Goal: Communication & Community: Answer question/provide support

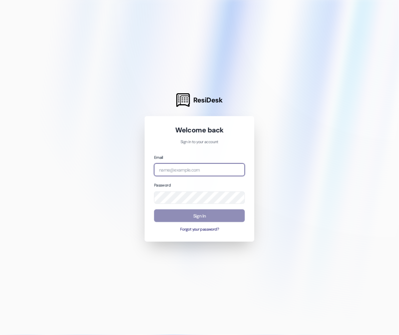
type input "[EMAIL_ADDRESS][PERSON_NAME][DOMAIN_NAME]"
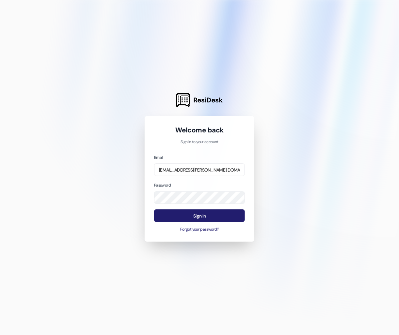
click at [189, 212] on button "Sign In" at bounding box center [199, 215] width 91 height 13
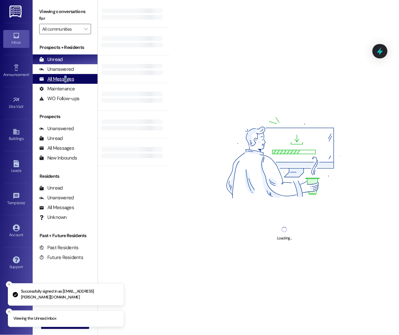
click at [65, 78] on div "All Messages" at bounding box center [56, 79] width 35 height 7
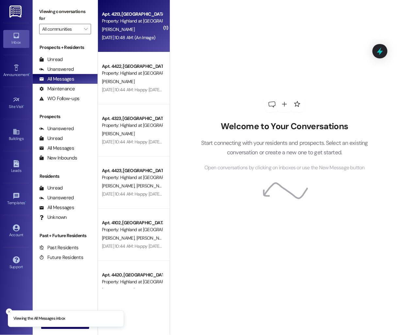
click at [120, 32] on div "[PERSON_NAME]" at bounding box center [132, 29] width 62 height 8
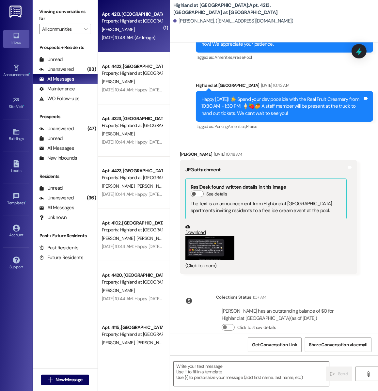
scroll to position [700, 0]
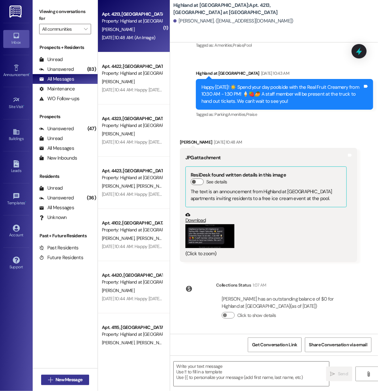
click at [75, 335] on span "New Message" at bounding box center [68, 379] width 27 height 7
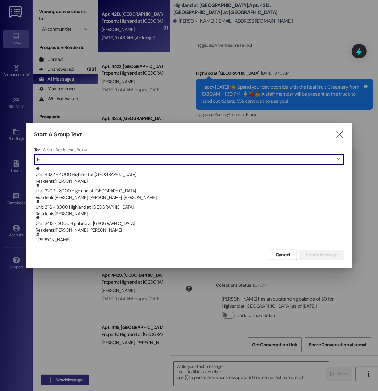
type input "F"
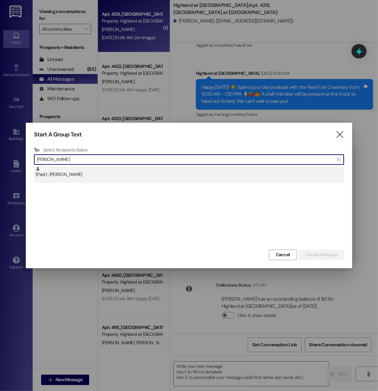
type input "Laura"
click at [53, 170] on div "(Past) : Laura Roe" at bounding box center [190, 171] width 308 height 11
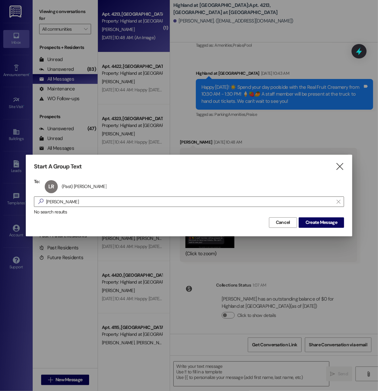
click at [325, 228] on div "Start A Group Text  To: LR (Past) Laura Roe (Past) Laura Roe click to remove …" at bounding box center [189, 195] width 326 height 81
click at [324, 223] on span "Create Message" at bounding box center [321, 222] width 32 height 7
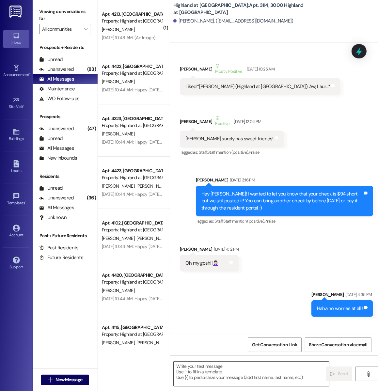
click at [198, 335] on textarea at bounding box center [250, 373] width 155 height 24
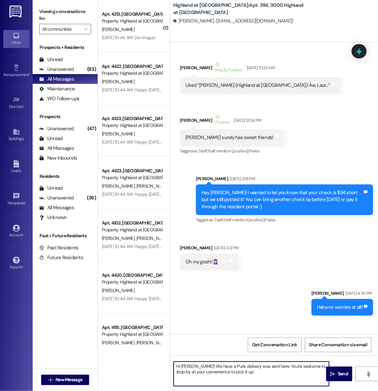
click at [238, 335] on textarea "Hi Laura! We have a Pura delivery was sent here. You're welcome to stop by at y…" at bounding box center [250, 373] width 155 height 24
click at [237, 335] on textarea "Hi Laura! We have a Pura deliverythat was sent here. You're welcome to stop by …" at bounding box center [250, 373] width 155 height 24
click at [261, 335] on textarea "Hi Laura! We have a Pura delivery that was sent here. You're welcome to stop by…" at bounding box center [250, 373] width 155 height 24
type textarea "Hi Laura! We have a Pura delivery that was sent here. You're welcome to stop by…"
click at [339, 335] on span "Send" at bounding box center [343, 373] width 10 height 7
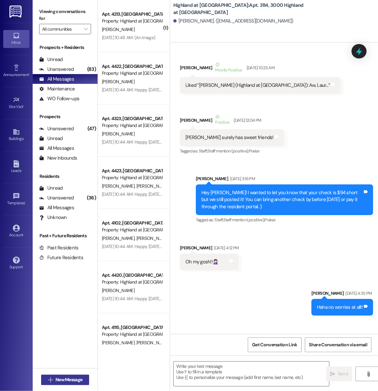
click at [69, 335] on span "New Message" at bounding box center [68, 379] width 27 height 7
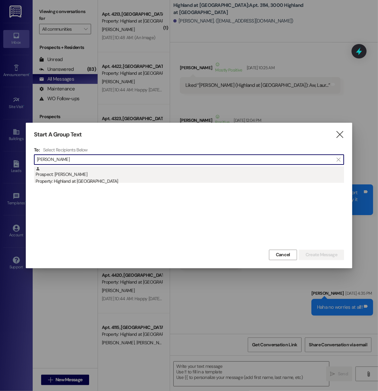
type input "caroline hinds"
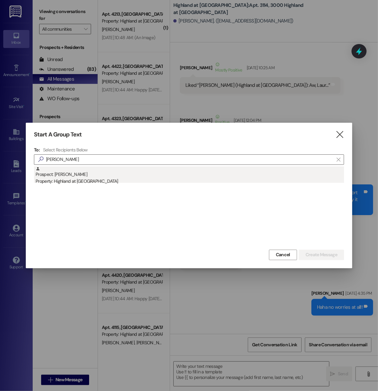
click at [91, 178] on div "Property: Highland at [GEOGRAPHIC_DATA]" at bounding box center [190, 181] width 308 height 7
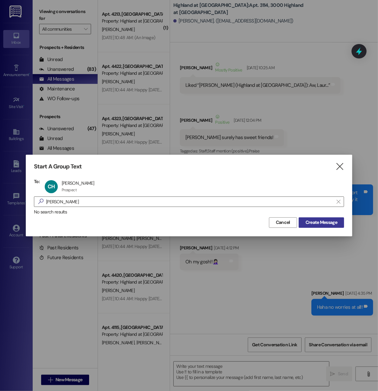
click at [322, 221] on span "Create Message" at bounding box center [321, 222] width 32 height 7
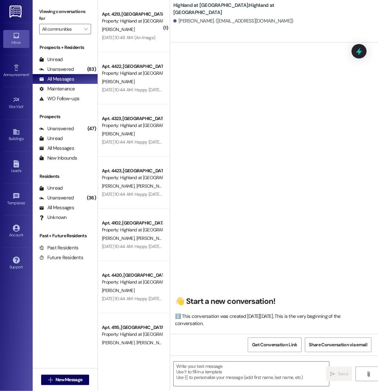
scroll to position [0, 0]
click at [221, 335] on textarea at bounding box center [250, 373] width 155 height 24
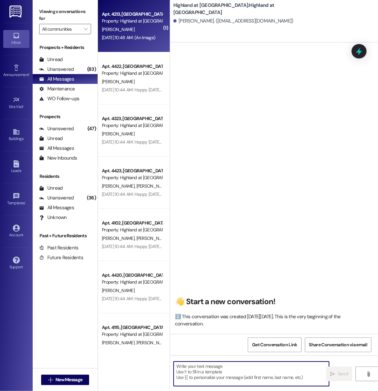
click at [137, 46] on div "Apt. 4213, 4000 Highland at Spring Hill Property: Highland at Spring Hill R. Bl…" at bounding box center [134, 26] width 72 height 52
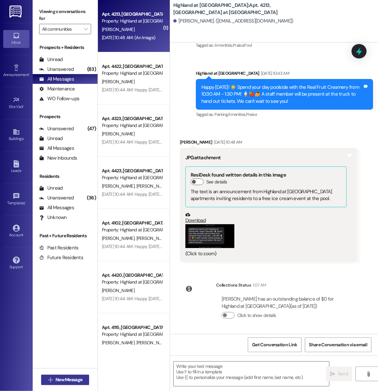
click at [71, 335] on button " New Message" at bounding box center [65, 379] width 48 height 10
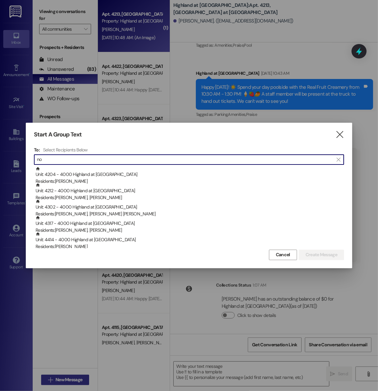
type input "n"
click at [340, 134] on icon "" at bounding box center [339, 134] width 9 height 7
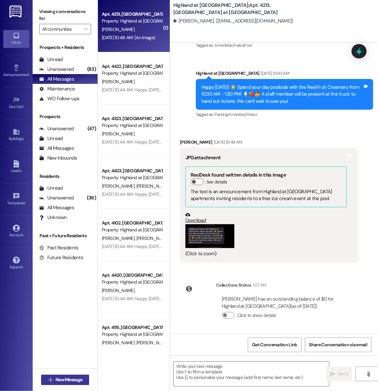
click at [71, 335] on span "New Message" at bounding box center [68, 379] width 27 height 7
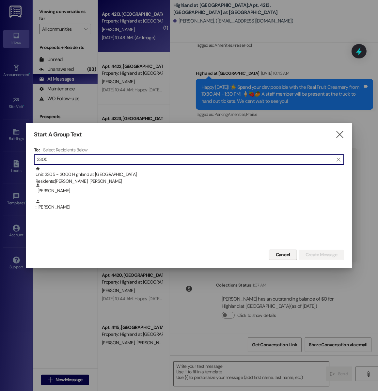
type input "3305"
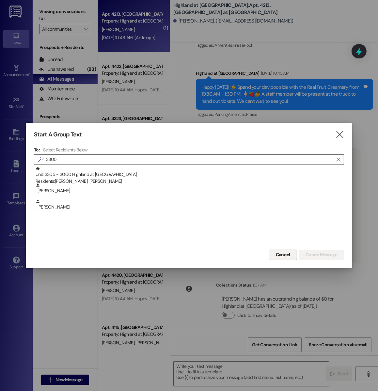
click at [282, 257] on span "Cancel" at bounding box center [283, 254] width 14 height 7
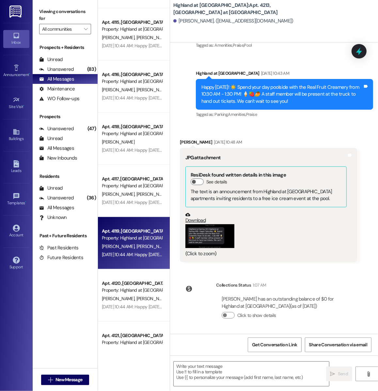
scroll to position [309, 0]
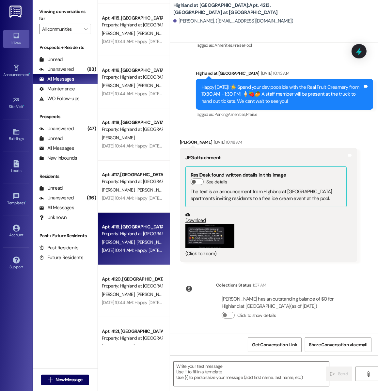
click at [129, 251] on div "Aug 09, 2025 at 10:44 AM: Happy Saturday! ☀️ Spend your day poolside with the R…" at bounding box center [303, 250] width 402 height 6
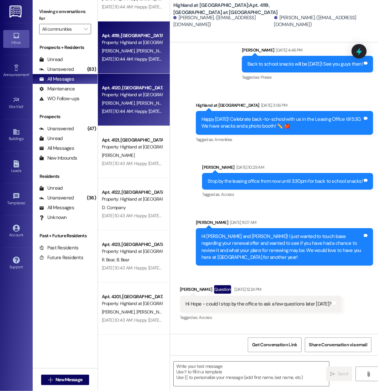
scroll to position [501, 0]
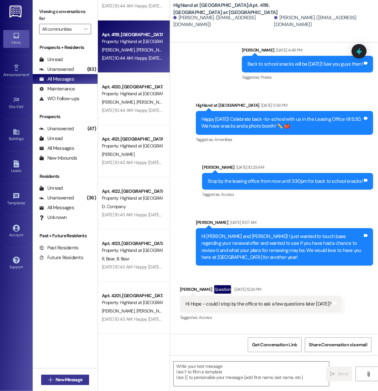
click at [68, 335] on button " New Message" at bounding box center [65, 379] width 48 height 10
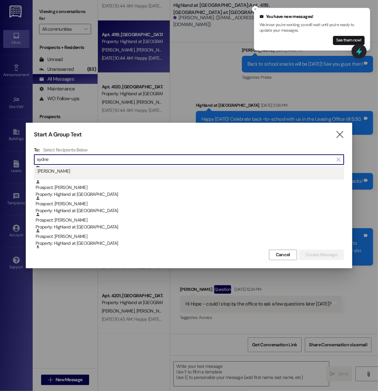
scroll to position [53, 0]
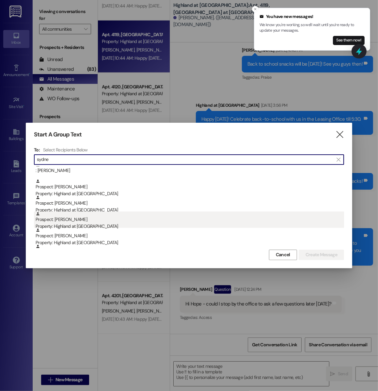
type input "sydne"
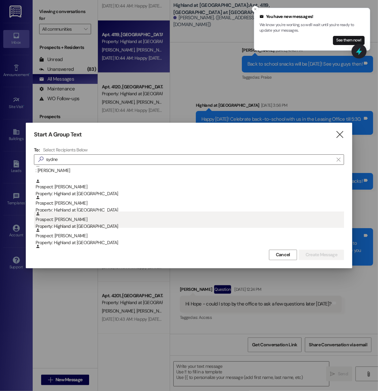
click at [77, 223] on div "Property: Highland at [GEOGRAPHIC_DATA]" at bounding box center [190, 226] width 308 height 7
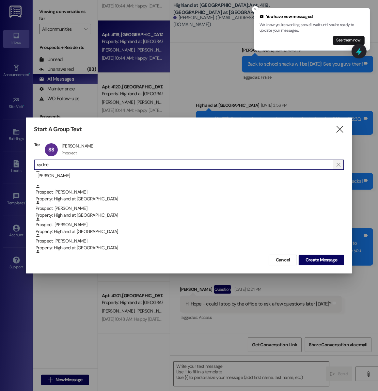
click at [339, 164] on icon "" at bounding box center [338, 164] width 4 height 5
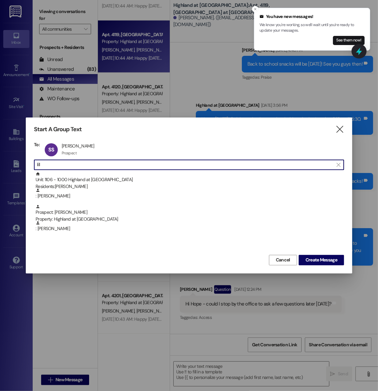
scroll to position [0, 0]
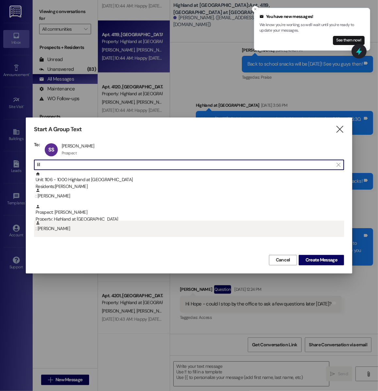
type input "lill"
click at [91, 226] on div ": Lillian Tate" at bounding box center [190, 225] width 308 height 11
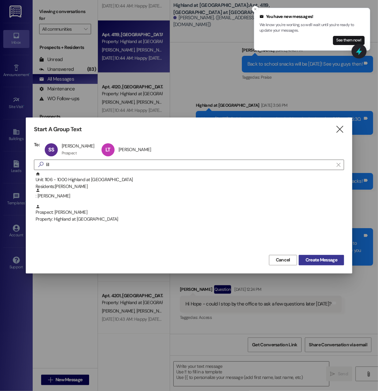
click at [322, 261] on span "Create Message" at bounding box center [321, 259] width 32 height 7
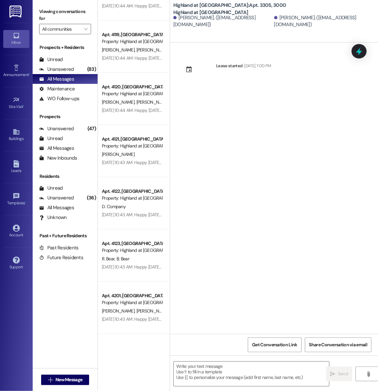
click at [72, 335] on div " New Message" at bounding box center [65, 379] width 48 height 16
click at [72, 335] on button " New Message" at bounding box center [65, 379] width 48 height 10
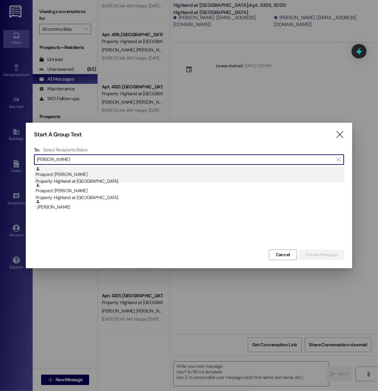
type input "risse"
click at [93, 179] on div "Property: Highland at [GEOGRAPHIC_DATA]" at bounding box center [190, 181] width 308 height 7
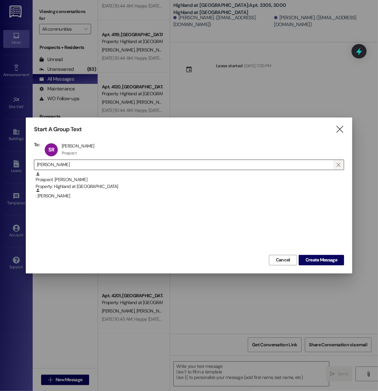
click at [339, 161] on span "" at bounding box center [338, 165] width 6 height 10
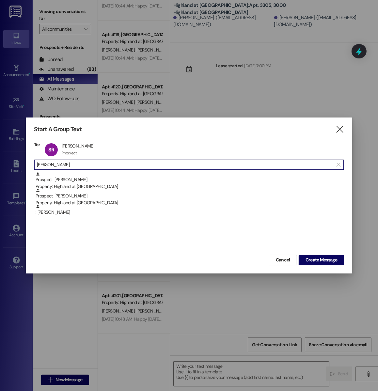
type input "tate"
click at [189, 216] on div ": Lillian Tate" at bounding box center [189, 212] width 310 height 16
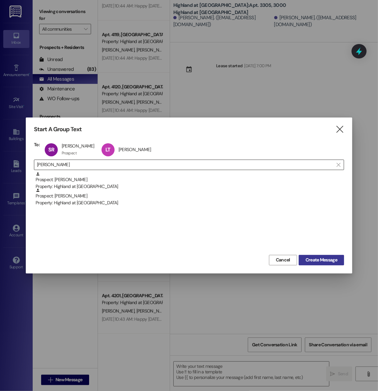
click at [330, 262] on span "Create Message" at bounding box center [321, 259] width 32 height 7
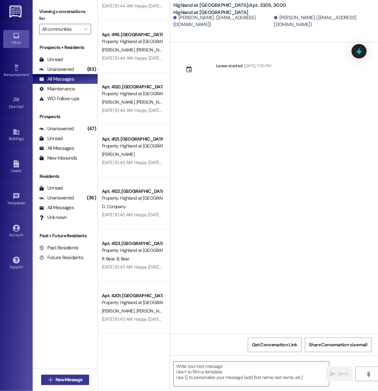
click at [64, 335] on span "New Message" at bounding box center [68, 379] width 27 height 7
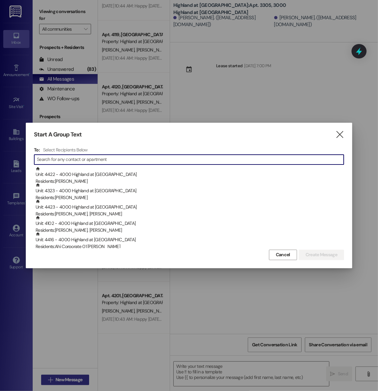
type input "d"
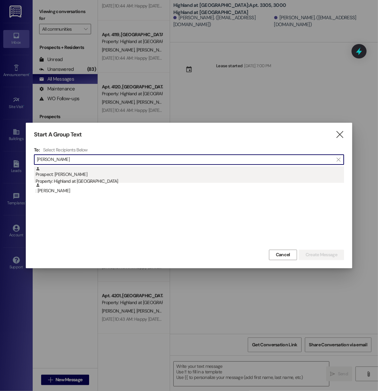
type input "sydney smith"
click at [87, 182] on div "Property: Highland at [GEOGRAPHIC_DATA]" at bounding box center [190, 181] width 308 height 7
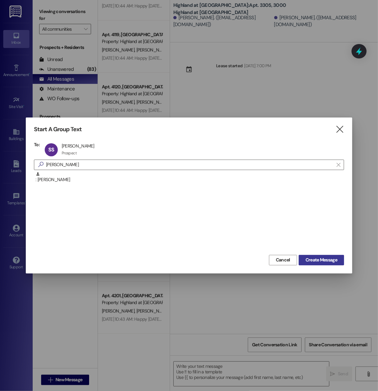
click at [309, 255] on button "Create Message" at bounding box center [320, 260] width 45 height 10
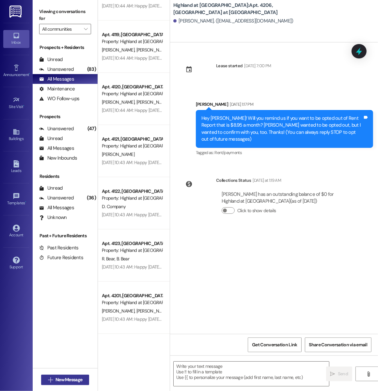
click at [54, 335] on span "New Message" at bounding box center [68, 379] width 29 height 7
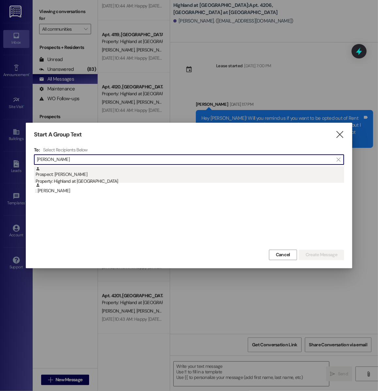
type input "sydney sm"
click at [78, 173] on div "Prospect: Sydney Smith Property: Highland at Spring Hill" at bounding box center [190, 175] width 308 height 19
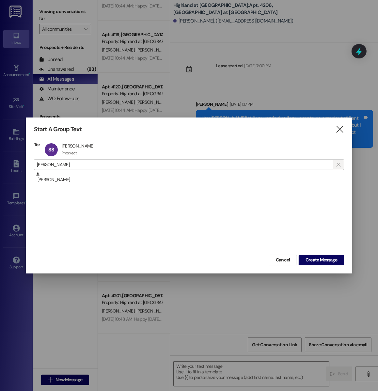
click at [336, 165] on span "" at bounding box center [338, 165] width 6 height 10
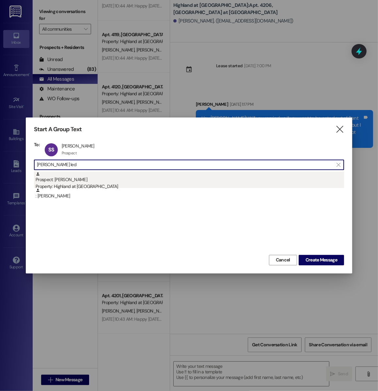
type input "emma led"
click at [64, 178] on div "Prospect: Emma Ledbetter Property: Highland at Spring Hill" at bounding box center [190, 181] width 308 height 19
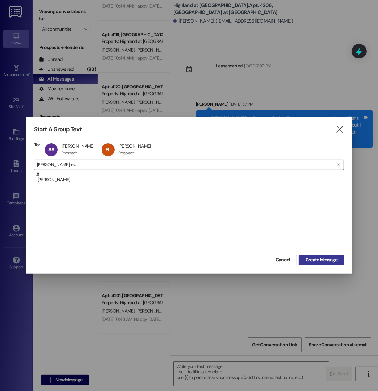
click at [325, 257] on span "Create Message" at bounding box center [321, 259] width 32 height 7
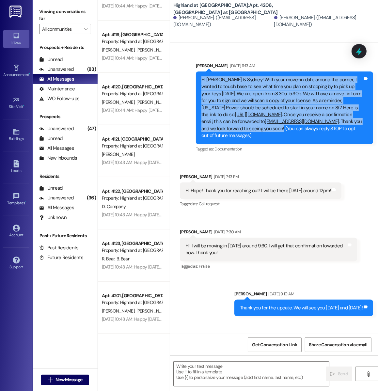
drag, startPoint x: 202, startPoint y: 78, endPoint x: 235, endPoint y: 139, distance: 69.3
click at [235, 139] on div "Hi Emma & Sydney! With your move-in date around the corner, I wanted to touch b…" at bounding box center [281, 107] width 161 height 63
copy div "Hi Emma & Sydney! With your move-in date around the corner, I wanted to touch b…"
click at [73, 335] on span "New Message" at bounding box center [68, 379] width 27 height 7
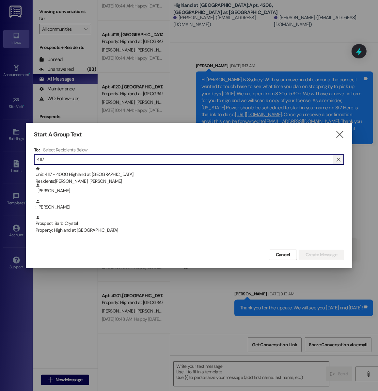
type input "4117"
click at [338, 160] on icon "" at bounding box center [338, 159] width 4 height 5
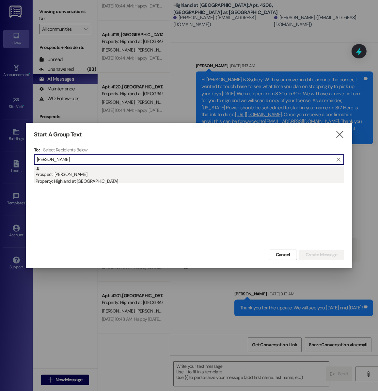
type input "noah f"
click at [76, 176] on div "Prospect: Noah Farhadi Property: Highland at Spring Hill" at bounding box center [190, 175] width 308 height 19
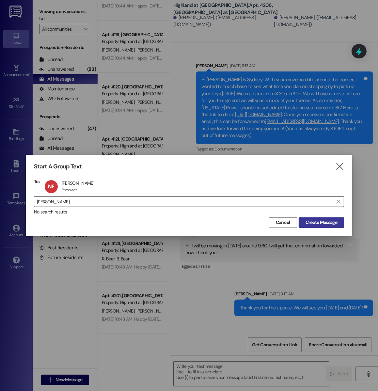
click at [325, 222] on span "Create Message" at bounding box center [321, 222] width 32 height 7
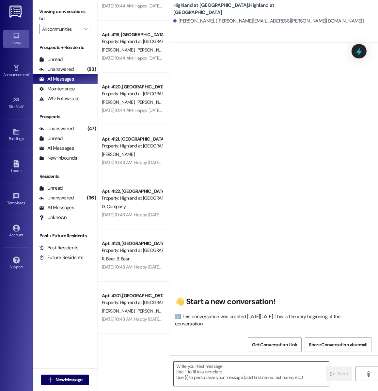
click at [195, 335] on textarea at bounding box center [250, 373] width 155 height 24
paste textarea "Hi Emma & Sydney! With your move-in date around the corner, I wanted to touch b…"
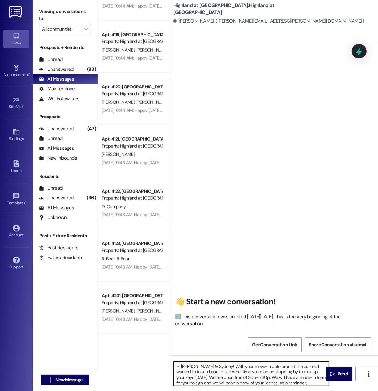
drag, startPoint x: 212, startPoint y: 367, endPoint x: 181, endPoint y: 367, distance: 30.7
click at [181, 335] on textarea "Hi Emma & Sydney! With your move-in date around the corner, I wanted to touch b…" at bounding box center [250, 373] width 155 height 24
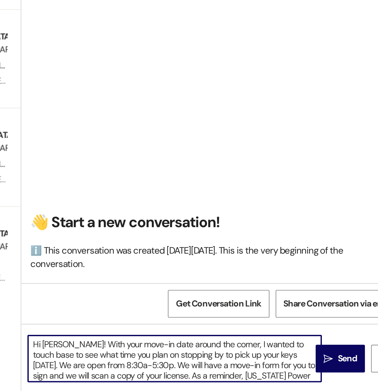
click at [283, 335] on textarea "Hi Noah! With your move-in date around the corner, I wanted to touch base to se…" at bounding box center [250, 373] width 155 height 24
drag, startPoint x: 240, startPoint y: 383, endPoint x: 310, endPoint y: 378, distance: 69.6
click at [310, 335] on textarea "Hi Noah! With your move-in date around the corner, I wanted to touch base to se…" at bounding box center [250, 373] width 155 height 24
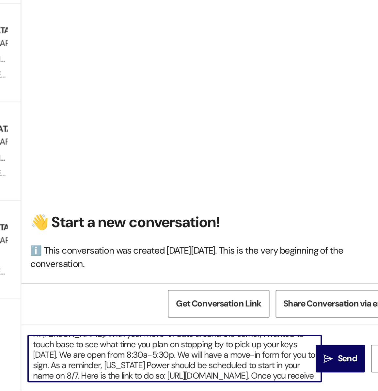
click at [318, 335] on textarea "Hi Noah! With your move-in date around the corner, I wanted to touch base to se…" at bounding box center [250, 373] width 155 height 24
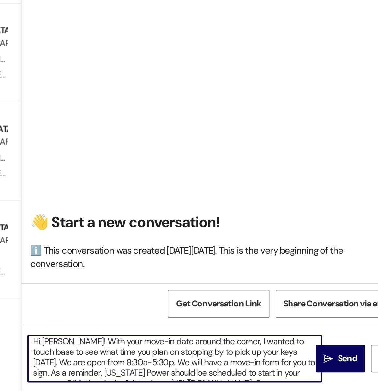
scroll to position [0, 0]
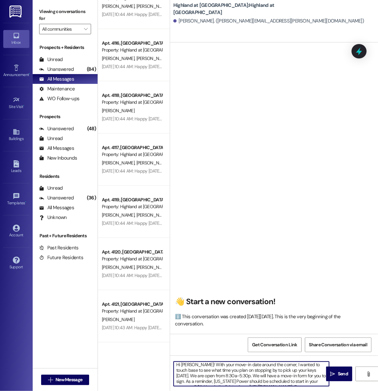
click at [307, 335] on textarea "Hi Noah! With your move-in date around the corner, I wanted to touch base to se…" at bounding box center [250, 373] width 155 height 24
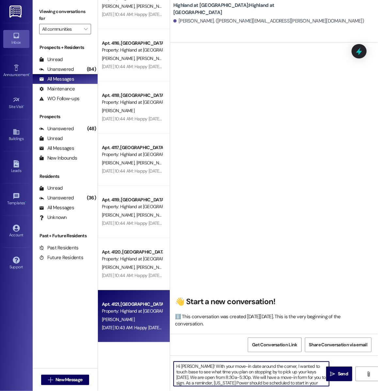
drag, startPoint x: 209, startPoint y: 384, endPoint x: 162, endPoint y: 317, distance: 82.2
click at [162, 317] on div "Apt. 4102, 4000 Highland at Spring Hill Property: Highland at Spring Hill D. Wi…" at bounding box center [238, 195] width 280 height 391
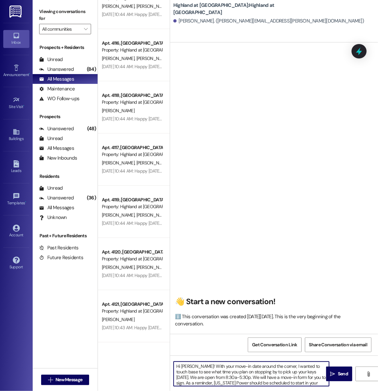
click at [316, 335] on textarea "Hi Noah! With your move-in date around the corner, I wanted to touch base to se…" at bounding box center [250, 373] width 155 height 24
type textarea "Hi Noah! With your move-in date around the corner, I wanted to touch base to se…"
click at [338, 335] on span "Send" at bounding box center [343, 373] width 10 height 7
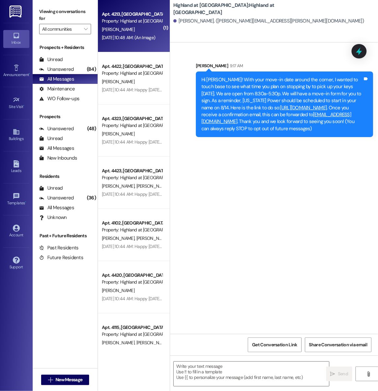
click at [139, 35] on div "Aug 09, 2025 at 10:48 AM: (An Image) Aug 09, 2025 at 10:48 AM: (An Image)" at bounding box center [128, 38] width 53 height 6
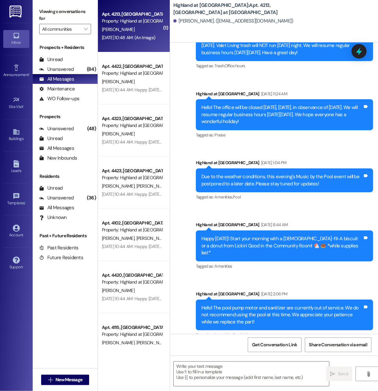
scroll to position [564, 0]
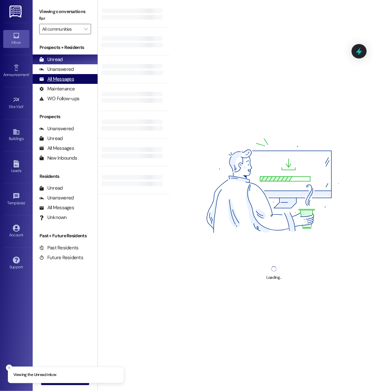
click at [75, 81] on div "All Messages (undefined)" at bounding box center [65, 79] width 65 height 10
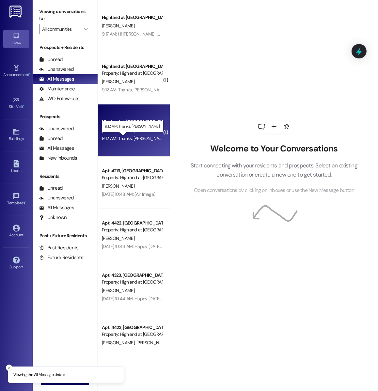
click at [126, 140] on div "9:12 AM: Thanks, Hope! 9:12 AM: Thanks, Hope!" at bounding box center [134, 138] width 65 height 6
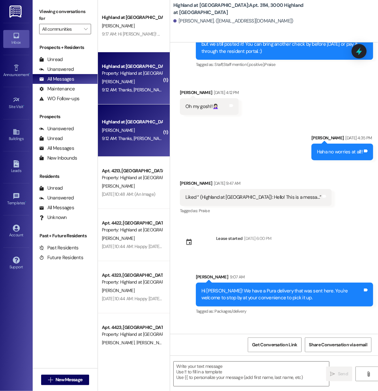
scroll to position [1931, 0]
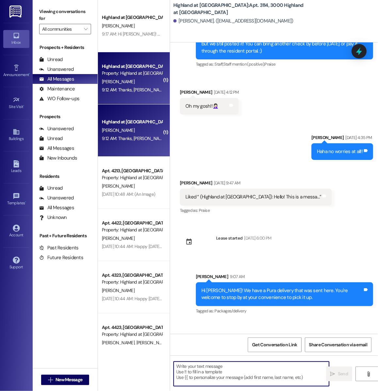
click at [188, 376] on textarea at bounding box center [250, 373] width 155 height 24
type textarea "You're welcome!"
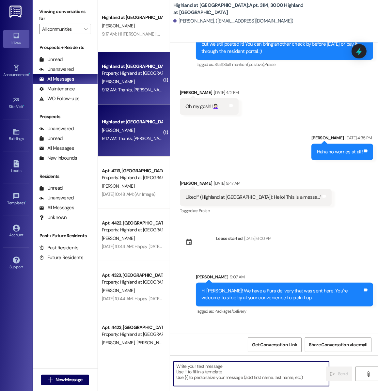
scroll to position [1977, 0]
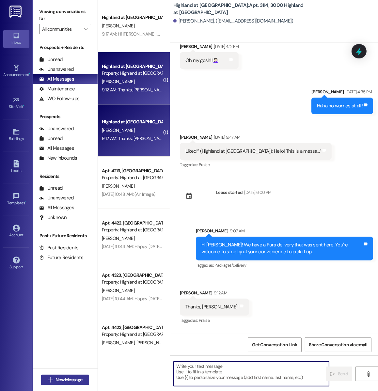
click at [61, 380] on span "New Message" at bounding box center [68, 379] width 27 height 7
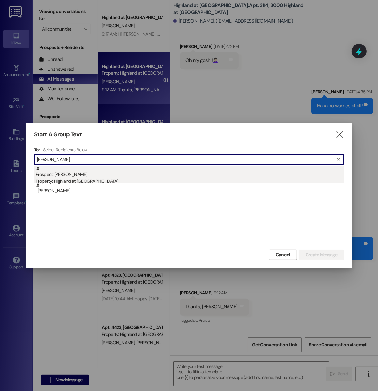
type input "anthony hamm"
click at [74, 181] on div "Property: Highland at [GEOGRAPHIC_DATA]" at bounding box center [190, 181] width 308 height 7
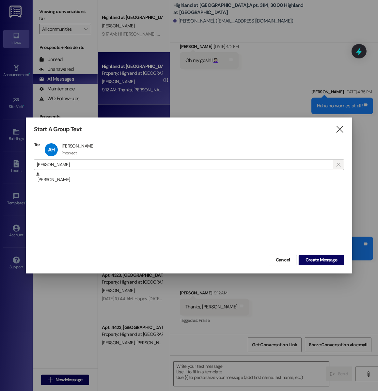
click at [335, 161] on span "" at bounding box center [338, 165] width 6 height 10
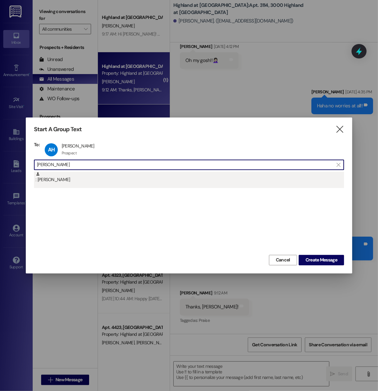
type input "mitzi"
click at [142, 179] on div ": Mitzi Hammontree" at bounding box center [190, 177] width 308 height 11
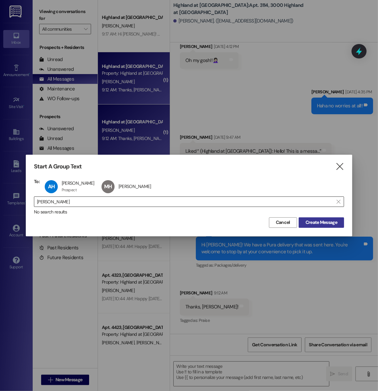
click at [326, 226] on button "Create Message" at bounding box center [320, 222] width 45 height 10
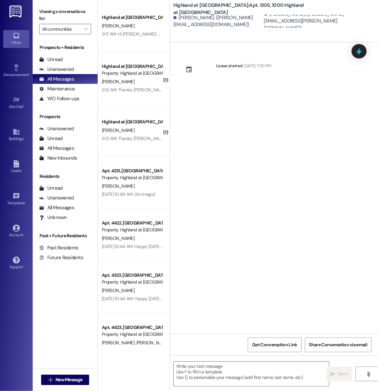
scroll to position [0, 0]
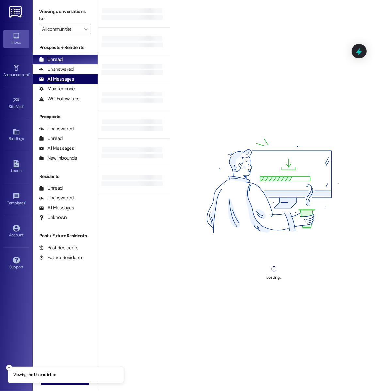
click at [71, 82] on div "All Messages" at bounding box center [56, 79] width 35 height 7
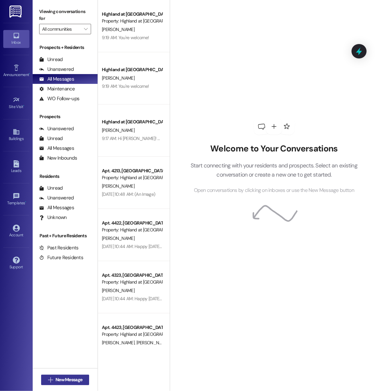
click at [63, 384] on button " New Message" at bounding box center [65, 379] width 48 height 10
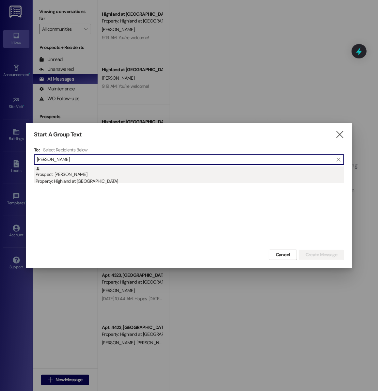
type input "Caroline hinds"
click at [97, 180] on div "Property: Highland at [GEOGRAPHIC_DATA]" at bounding box center [190, 181] width 308 height 7
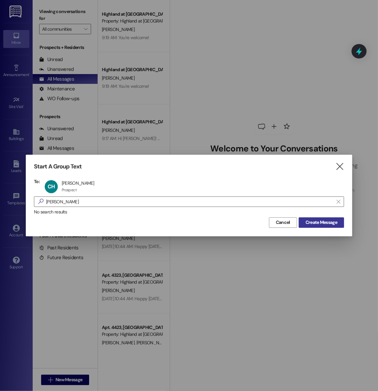
click at [310, 222] on span "Create Message" at bounding box center [321, 222] width 32 height 7
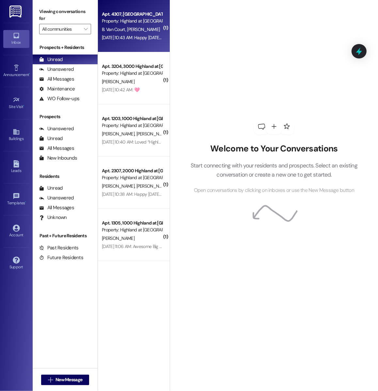
click at [150, 29] on div "B. Van Court H. Robinson" at bounding box center [132, 29] width 62 height 8
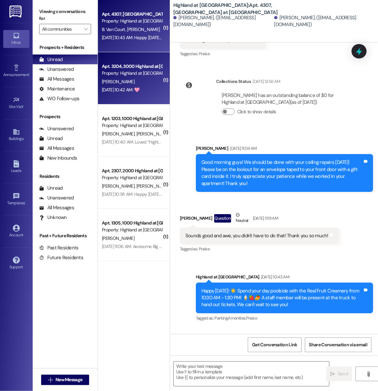
scroll to position [711, 0]
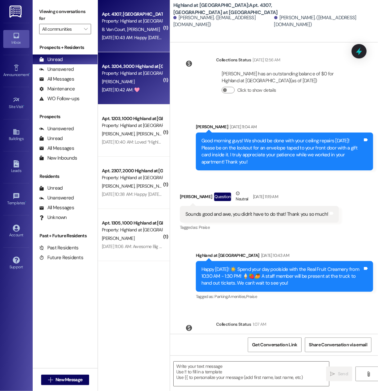
click at [132, 82] on div "M. Wexler" at bounding box center [132, 82] width 62 height 8
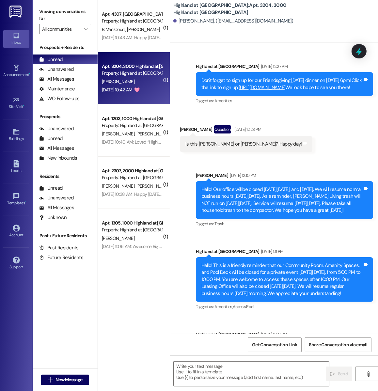
scroll to position [6440, 0]
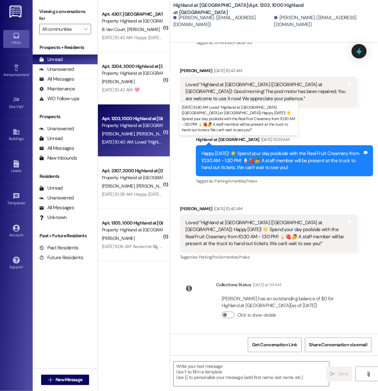
scroll to position [2196, 0]
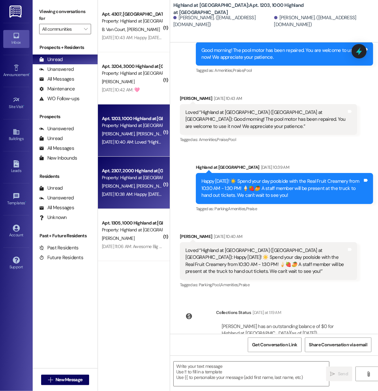
click at [141, 196] on div "Aug 09, 2025 at 10:38 AM: Happy Saturday! ☀️ Spend your day poolside with the R…" at bounding box center [303, 194] width 402 height 6
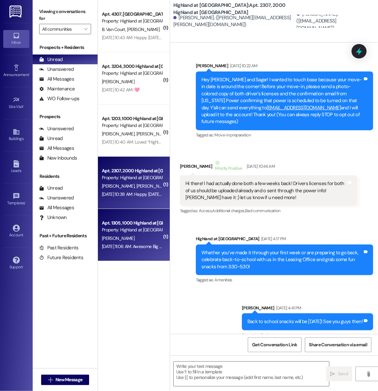
scroll to position [17588, 0]
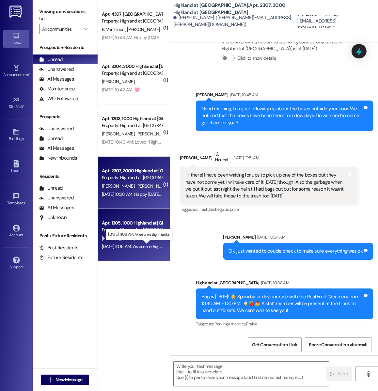
click at [151, 249] on div "Aug 08, 2025 at 11:06 AM: Awesome Big Thanks Aug 08, 2025 at 11:06 AM: Awesome …" at bounding box center [137, 246] width 71 height 6
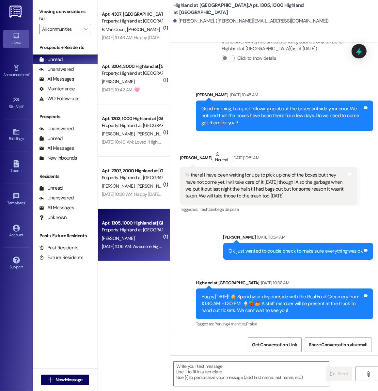
scroll to position [0, 0]
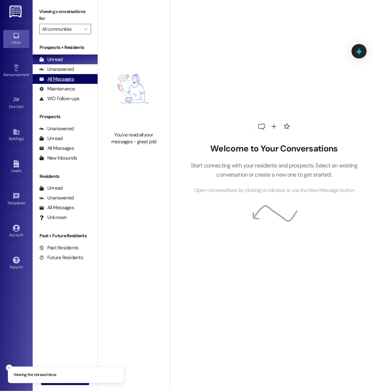
click at [74, 78] on div "All Messages (undefined)" at bounding box center [65, 79] width 65 height 10
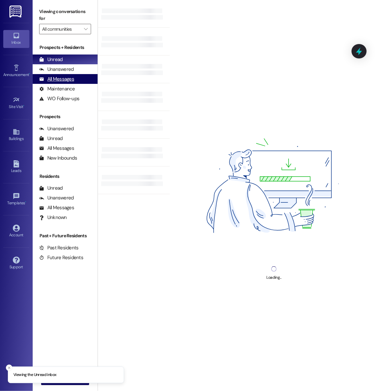
click at [75, 78] on div "All Messages (undefined)" at bounding box center [65, 79] width 65 height 10
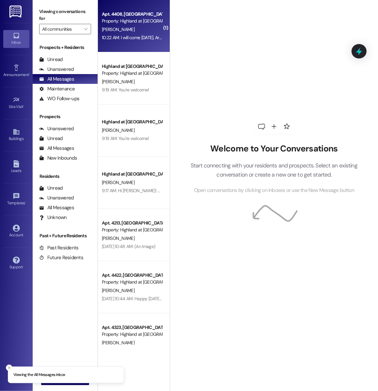
click at [140, 33] on div "[PERSON_NAME]" at bounding box center [132, 29] width 62 height 8
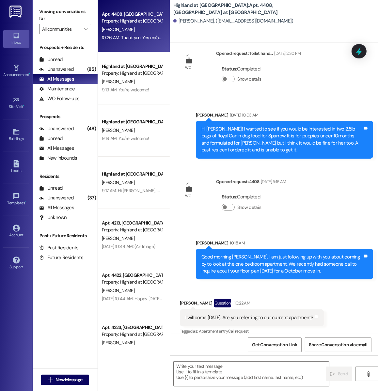
scroll to position [713, 0]
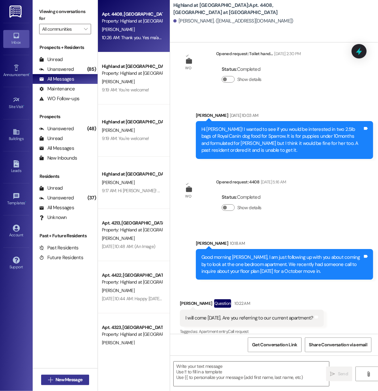
click at [58, 380] on span "New Message" at bounding box center [68, 379] width 27 height 7
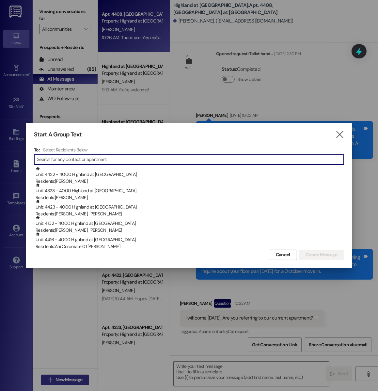
type input "j"
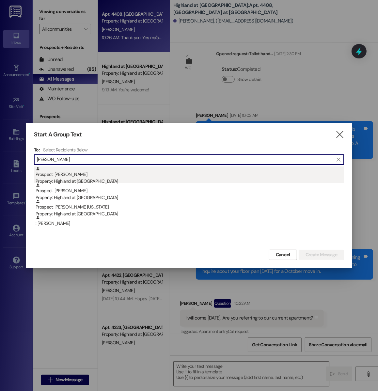
type input "[PERSON_NAME]"
click at [81, 173] on div "Prospect: [PERSON_NAME] Property: Highland at [GEOGRAPHIC_DATA]" at bounding box center [190, 175] width 308 height 19
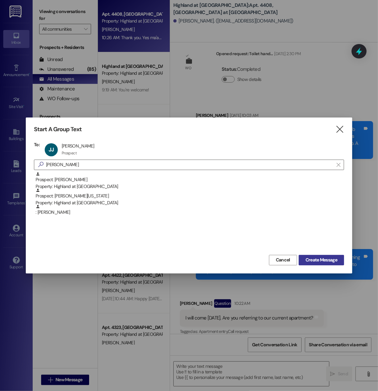
click at [309, 259] on span "Create Message" at bounding box center [321, 259] width 32 height 7
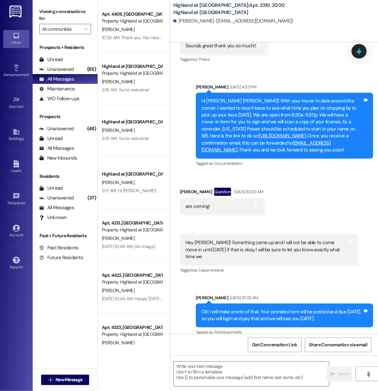
scroll to position [480, 0]
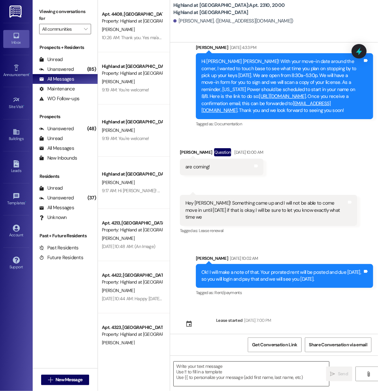
click at [205, 376] on textarea at bounding box center [250, 373] width 155 height 24
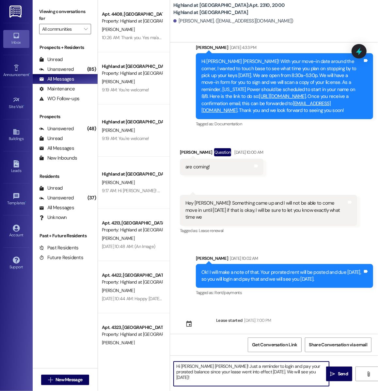
click at [247, 372] on textarea "Hi Jane Claire! Just a reminder to login and pay your prorated balance since yo…" at bounding box center [250, 373] width 155 height 24
type textarea "Hi [PERSON_NAME] [PERSON_NAME]! Just a reminder to login and pay your prorated …"
click at [335, 372] on span " Send" at bounding box center [339, 373] width 21 height 7
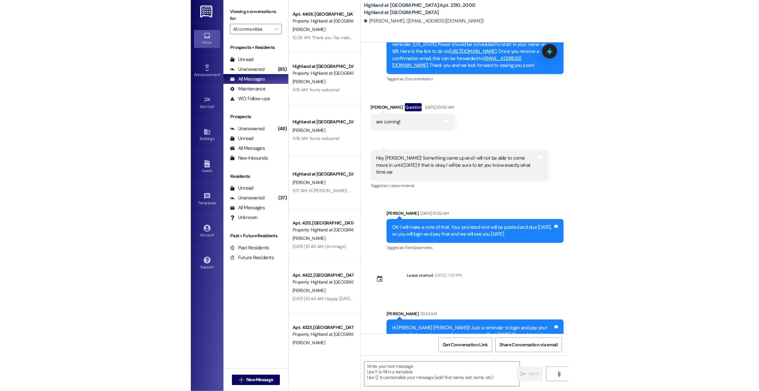
scroll to position [540, 0]
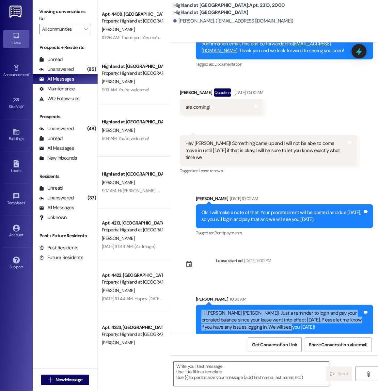
drag, startPoint x: 202, startPoint y: 305, endPoint x: 284, endPoint y: 319, distance: 83.4
click at [284, 319] on div "Hi [PERSON_NAME] [PERSON_NAME]! Just a reminder to login and pay your prorated …" at bounding box center [281, 319] width 161 height 21
copy div "Hi [PERSON_NAME] [PERSON_NAME]! Just a reminder to login and pay your prorated …"
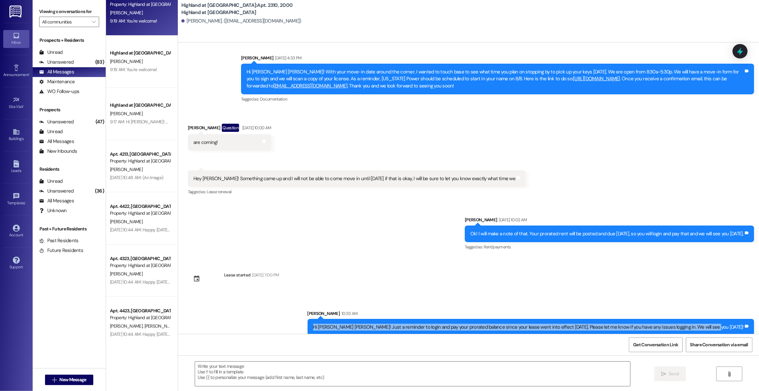
scroll to position [0, 0]
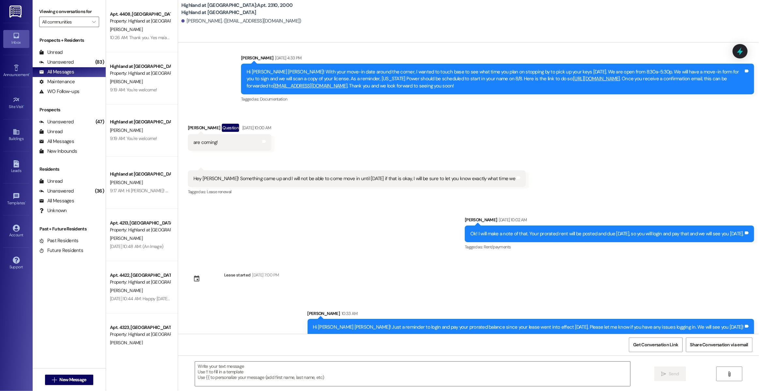
click at [222, 74] on div "Sent via SMS Hope Mann Aug 06, 2025 at 4:33 PM Hi Jane Claire! With your move-i…" at bounding box center [468, 74] width 581 height 69
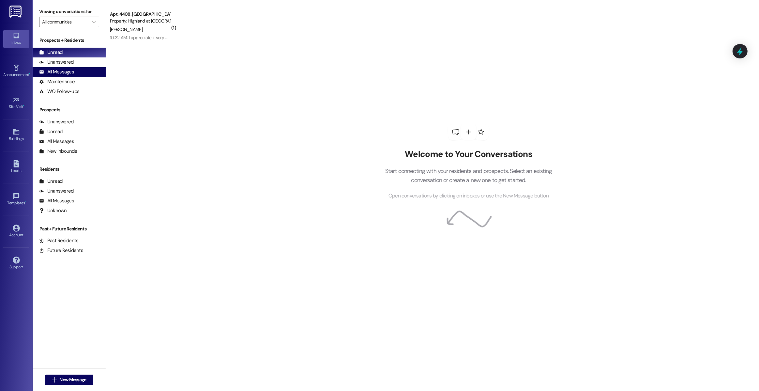
click at [70, 73] on div "All Messages" at bounding box center [56, 71] width 35 height 7
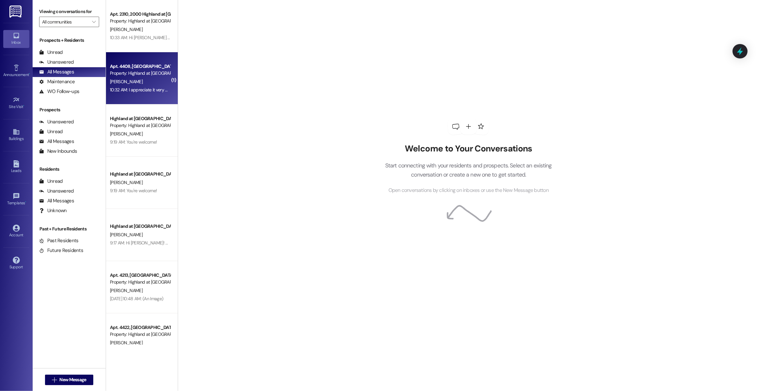
click at [146, 66] on div "Apt. 4408, [GEOGRAPHIC_DATA] at [GEOGRAPHIC_DATA]" at bounding box center [140, 66] width 60 height 7
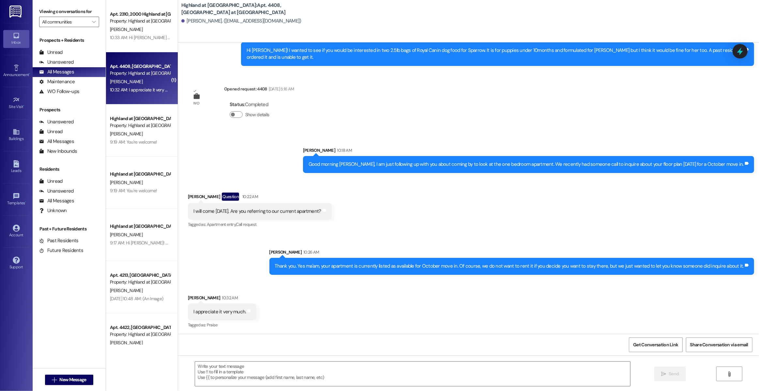
scroll to position [708, 0]
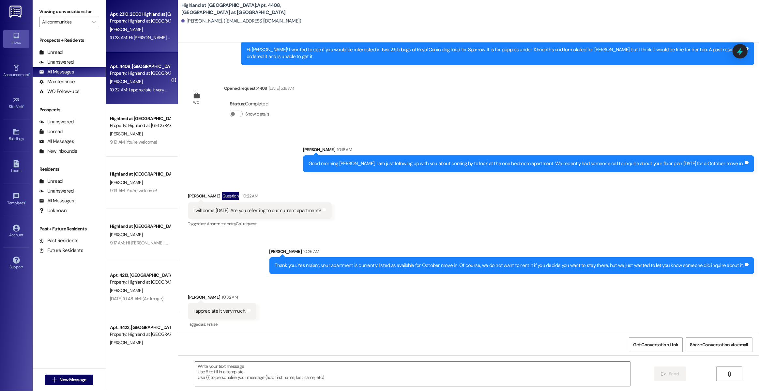
click at [146, 32] on div "[PERSON_NAME]" at bounding box center [140, 29] width 62 height 8
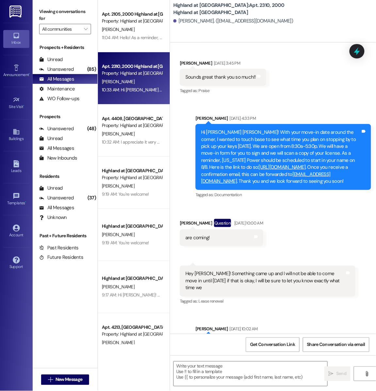
scroll to position [479, 0]
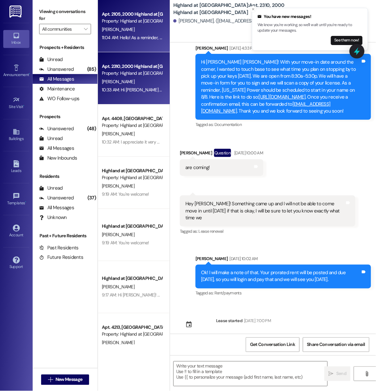
click at [140, 28] on div "[PERSON_NAME]" at bounding box center [132, 29] width 62 height 8
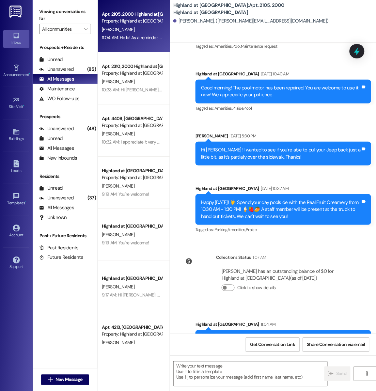
scroll to position [1950, 0]
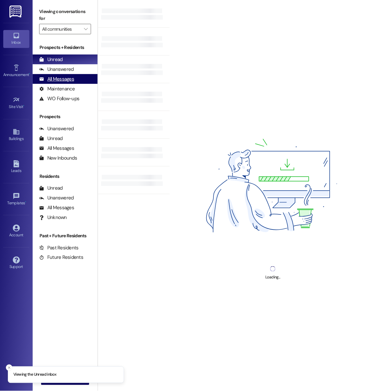
click at [78, 77] on div "All Messages (undefined)" at bounding box center [65, 79] width 65 height 10
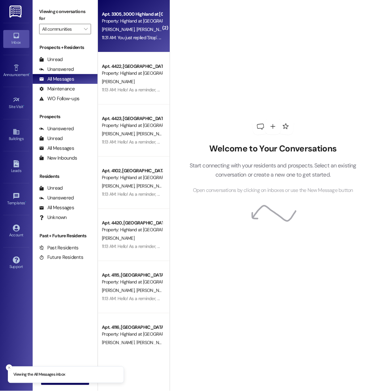
click at [132, 35] on div "11:31 AM: You just replied 'Stop'. Are you sure you want to opt out of this thr…" at bounding box center [225, 38] width 247 height 6
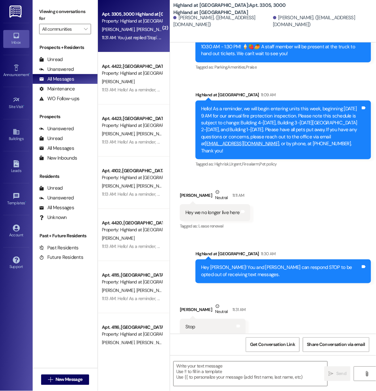
scroll to position [4084, 0]
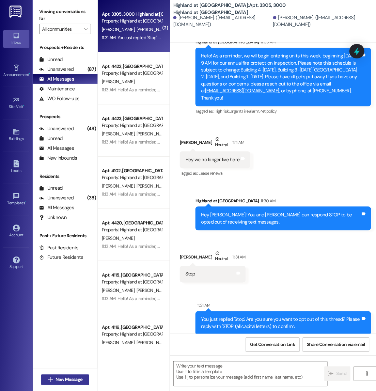
click at [56, 378] on span "New Message" at bounding box center [68, 379] width 27 height 7
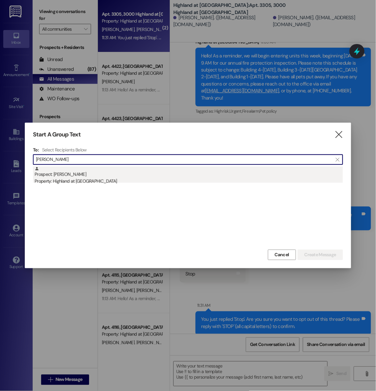
type input "Caroline hinds"
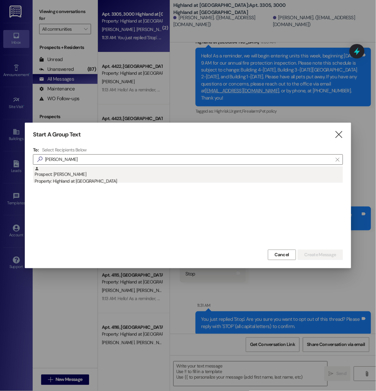
click at [82, 185] on div "Property: Highland at [GEOGRAPHIC_DATA]" at bounding box center [189, 181] width 308 height 7
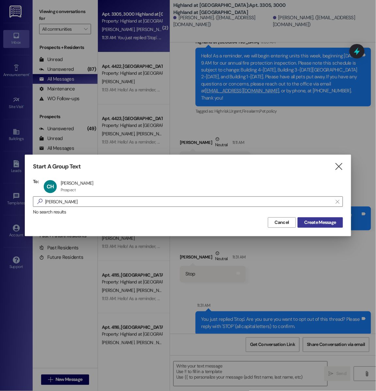
click at [311, 224] on span "Create Message" at bounding box center [320, 222] width 32 height 7
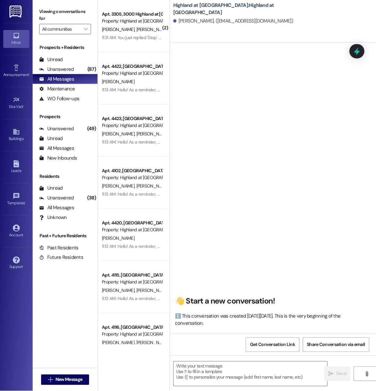
scroll to position [0, 0]
click at [210, 372] on textarea at bounding box center [250, 373] width 154 height 24
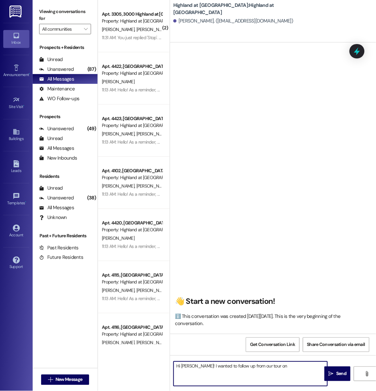
click at [285, 372] on textarea "Hi Caroline! I wanted to follow up from our tour on" at bounding box center [250, 373] width 154 height 24
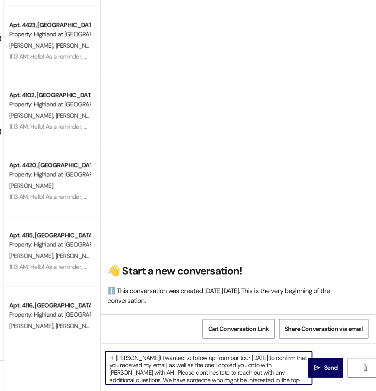
drag, startPoint x: 296, startPoint y: 384, endPoint x: 307, endPoint y: 378, distance: 12.6
click at [307, 378] on textarea "Hi Caroline! I wanted to follow up from our tour on Thursday to confirm that yo…" at bounding box center [250, 373] width 154 height 24
click at [300, 382] on textarea "Hi Caroline! I wanted to follow up from our tour on Thursday to confirm that yo…" at bounding box center [250, 373] width 154 height 24
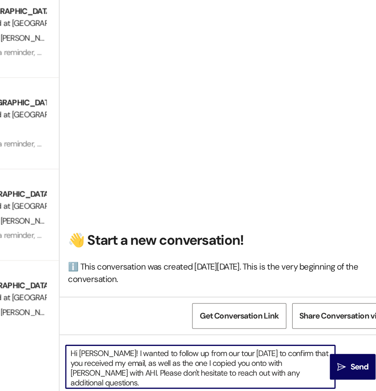
click at [314, 373] on textarea "Hi Caroline! I wanted to follow up from our tour on Thursday to confirm that yo…" at bounding box center [250, 373] width 154 height 24
click at [310, 378] on textarea "Hi Caroline! I wanted to follow up from our tour on Thursday to confirm that yo…" at bounding box center [250, 373] width 154 height 24
type textarea "Hi Caroline! I wanted to follow up from our tour on Thursday to confirm that yo…"
click at [334, 376] on span " Send" at bounding box center [337, 373] width 21 height 7
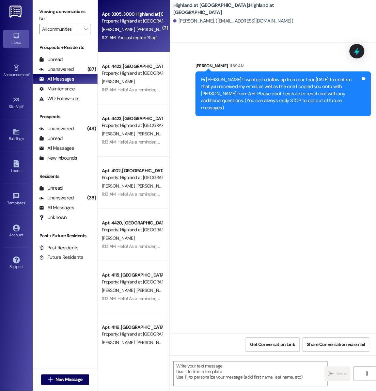
click at [107, 21] on div "Property: Highland at [GEOGRAPHIC_DATA]" at bounding box center [132, 21] width 60 height 7
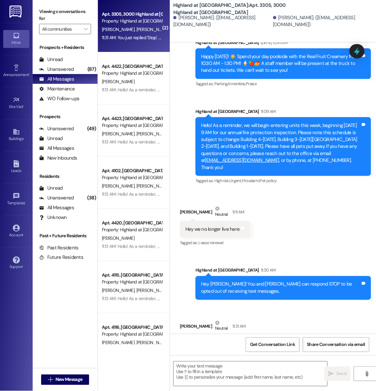
scroll to position [4031, 0]
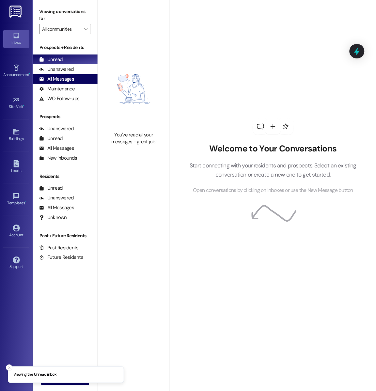
click at [67, 78] on div "All Messages" at bounding box center [56, 79] width 35 height 7
click at [68, 80] on div "All Messages" at bounding box center [56, 79] width 35 height 7
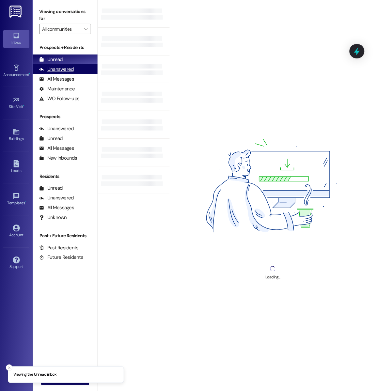
click at [76, 67] on div "Unanswered (0)" at bounding box center [65, 69] width 65 height 10
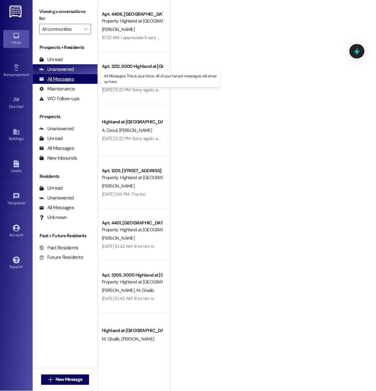
click at [74, 78] on div "All Messages (undefined)" at bounding box center [65, 79] width 65 height 10
